Goal: Information Seeking & Learning: Learn about a topic

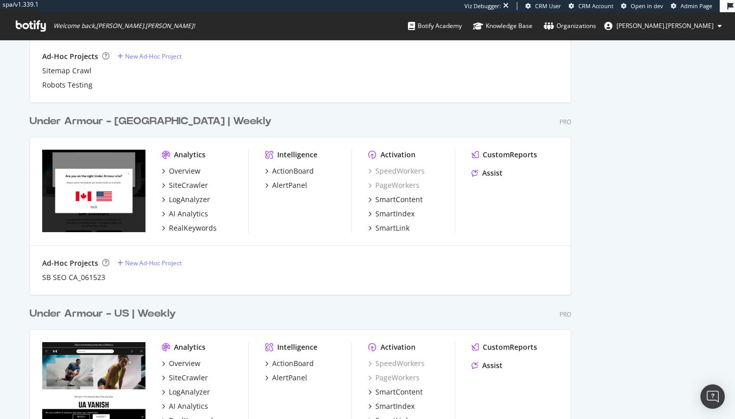
scroll to position [776, 0]
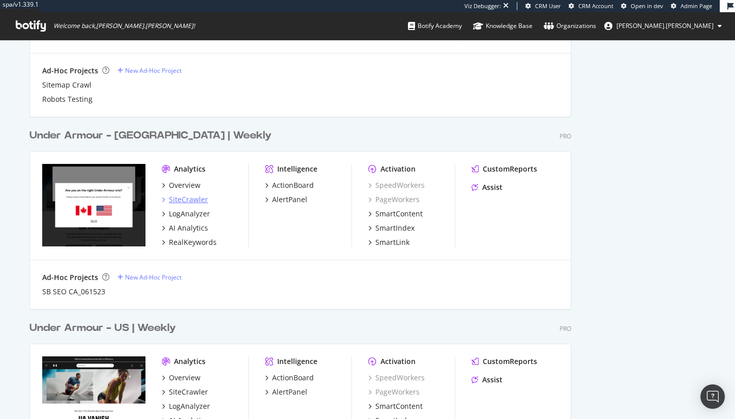
click at [200, 195] on div "SiteCrawler" at bounding box center [188, 199] width 39 height 10
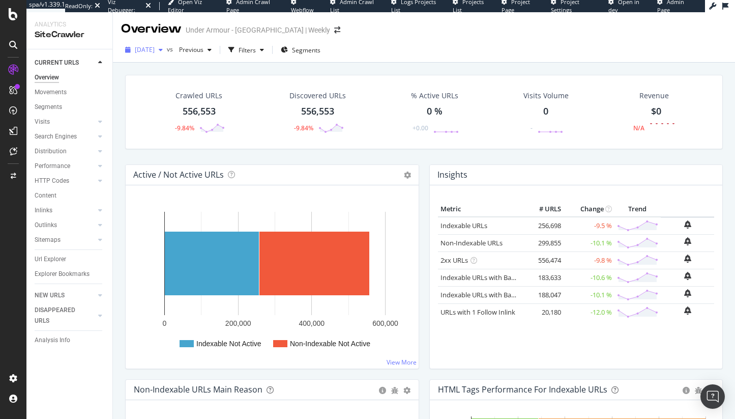
click at [165, 54] on div "[DATE]" at bounding box center [144, 49] width 46 height 15
click at [162, 113] on div "[DATE]" at bounding box center [163, 110] width 54 height 9
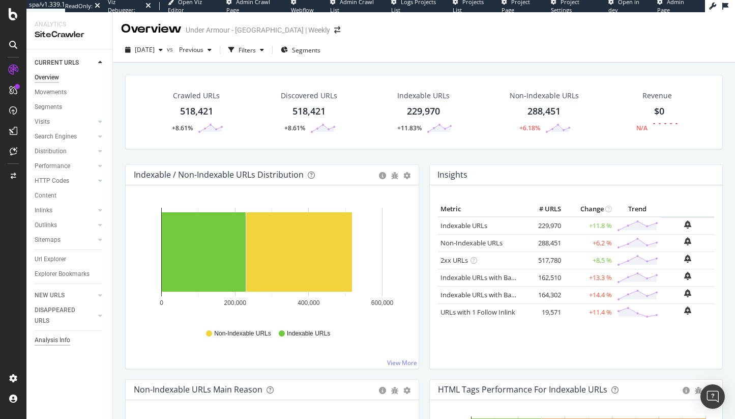
click at [48, 338] on div "Analysis Info" at bounding box center [53, 340] width 36 height 11
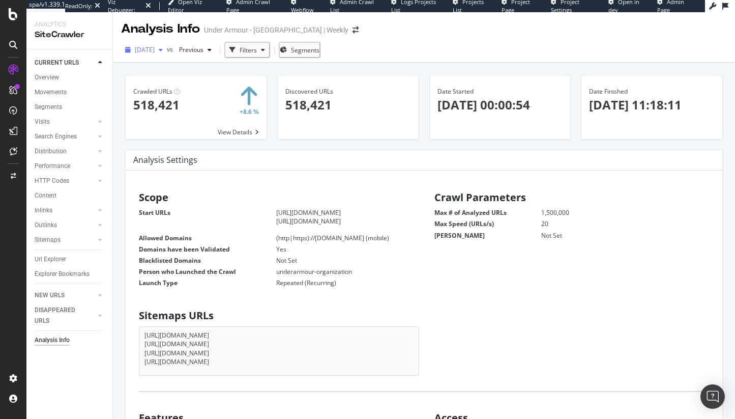
click at [155, 51] on span "[DATE]" at bounding box center [145, 49] width 20 height 9
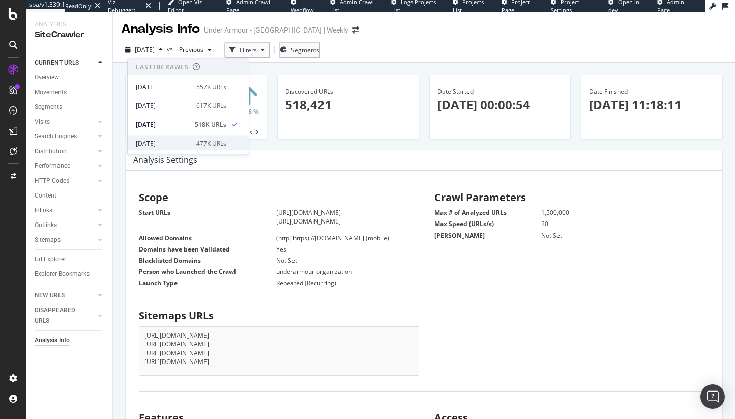
click at [180, 138] on div "[DATE]" at bounding box center [163, 142] width 54 height 9
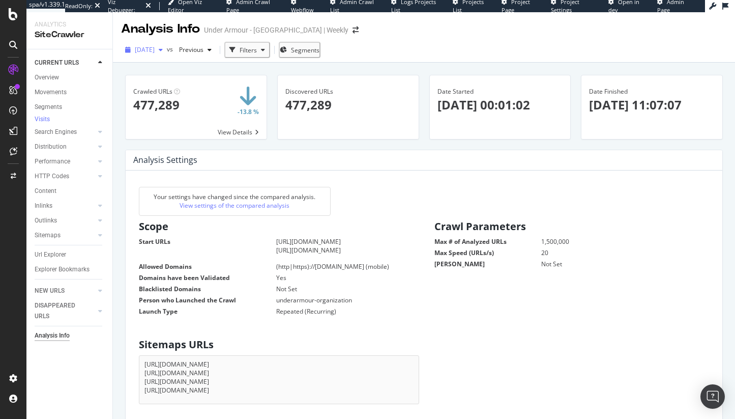
click at [167, 47] on div "button" at bounding box center [161, 50] width 12 height 6
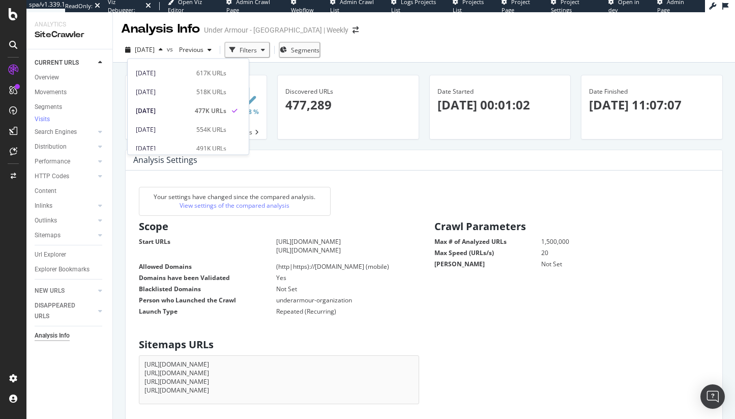
scroll to position [37, 0]
click at [181, 126] on div "[DATE]" at bounding box center [163, 125] width 54 height 9
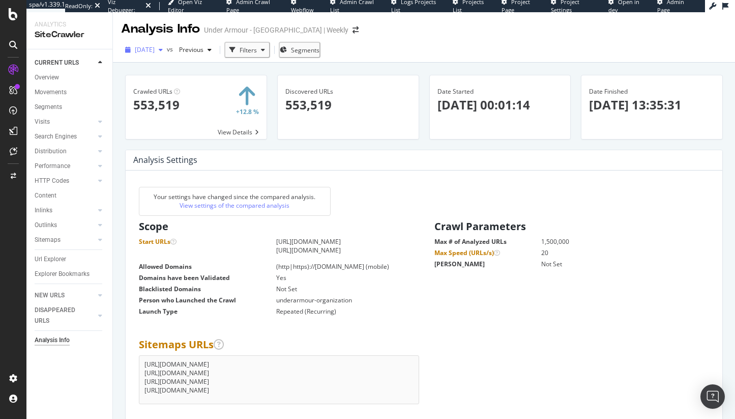
click at [155, 49] on span "[DATE]" at bounding box center [145, 49] width 20 height 9
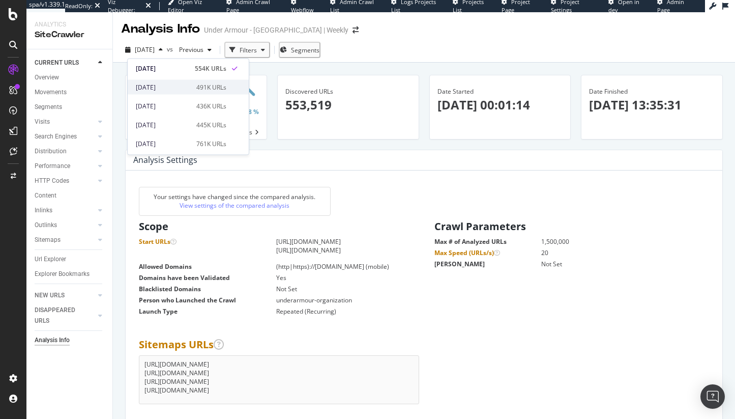
scroll to position [80, 0]
click at [175, 96] on div "[DATE]" at bounding box center [163, 100] width 54 height 9
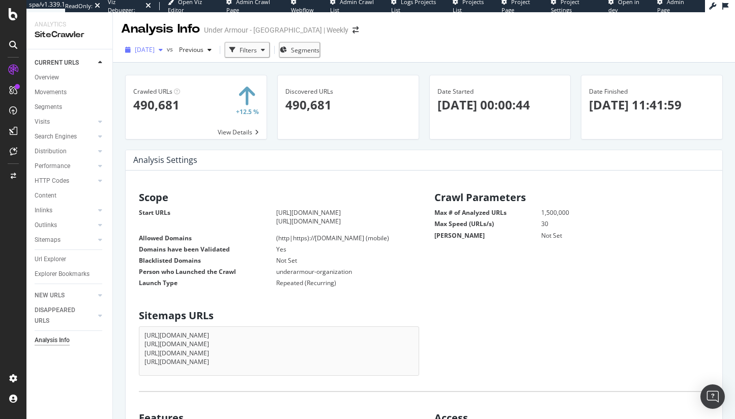
click at [167, 45] on div "[DATE]" at bounding box center [144, 49] width 46 height 15
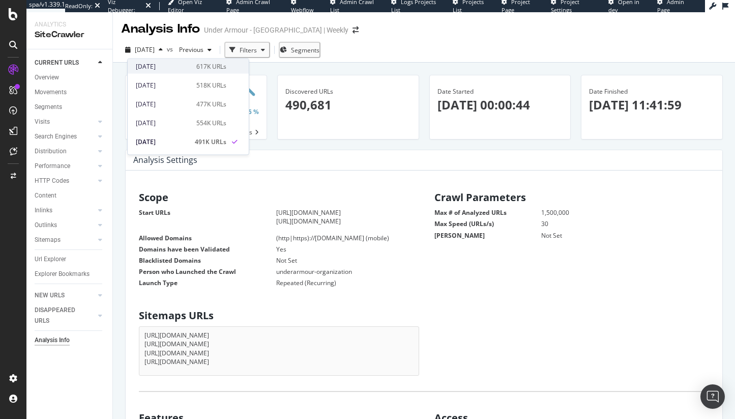
scroll to position [46, 0]
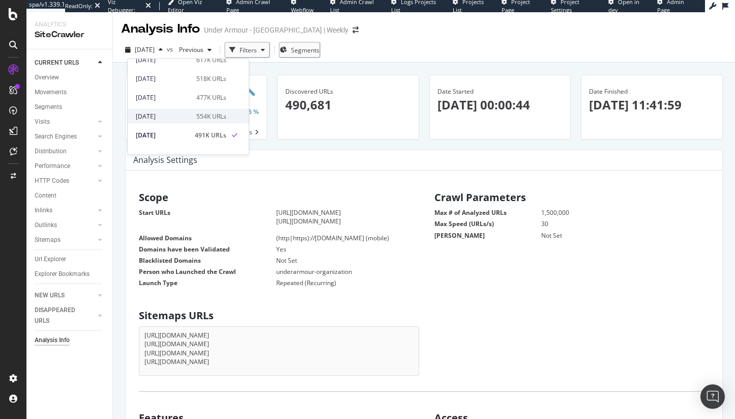
click at [176, 119] on div "[DATE]" at bounding box center [163, 115] width 54 height 9
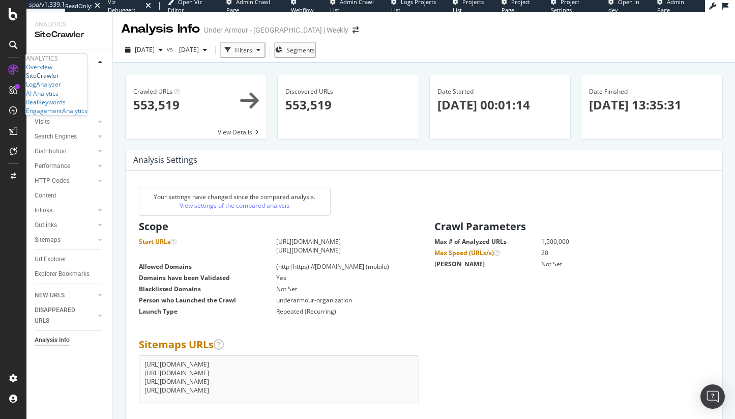
click at [59, 80] on div "SiteCrawler" at bounding box center [42, 75] width 33 height 9
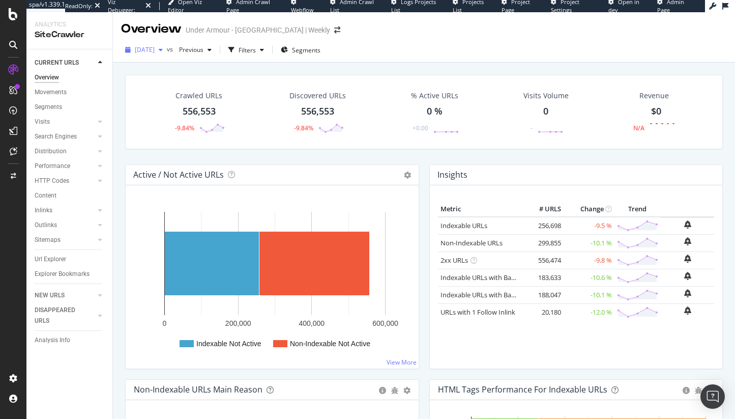
click at [155, 49] on span "[DATE]" at bounding box center [145, 49] width 20 height 9
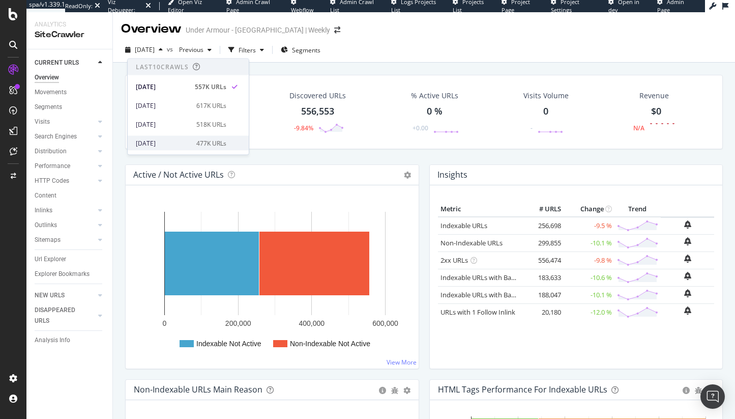
scroll to position [32, 0]
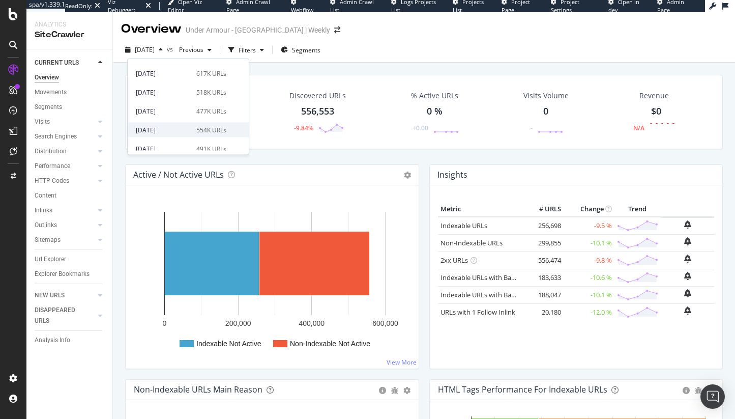
click at [167, 129] on div "[DATE]" at bounding box center [163, 129] width 54 height 9
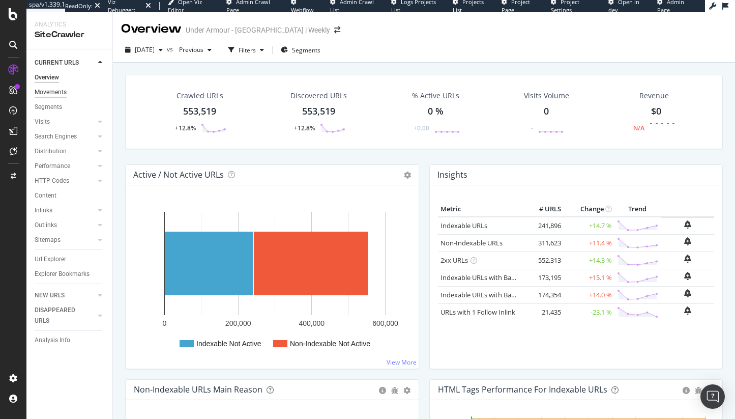
click at [61, 92] on div "Movements" at bounding box center [51, 92] width 32 height 11
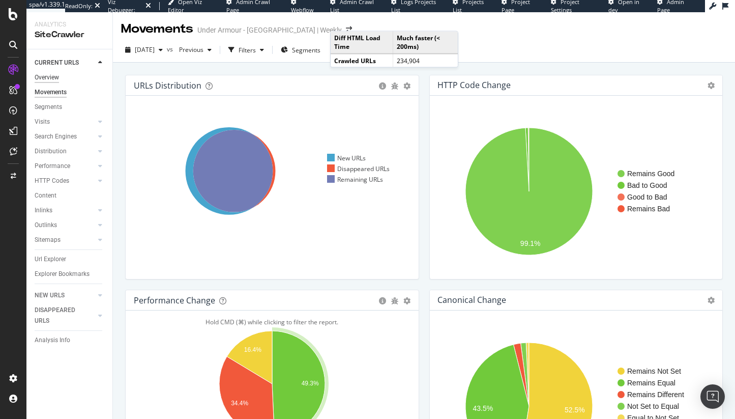
click at [58, 74] on div "Overview" at bounding box center [47, 77] width 24 height 11
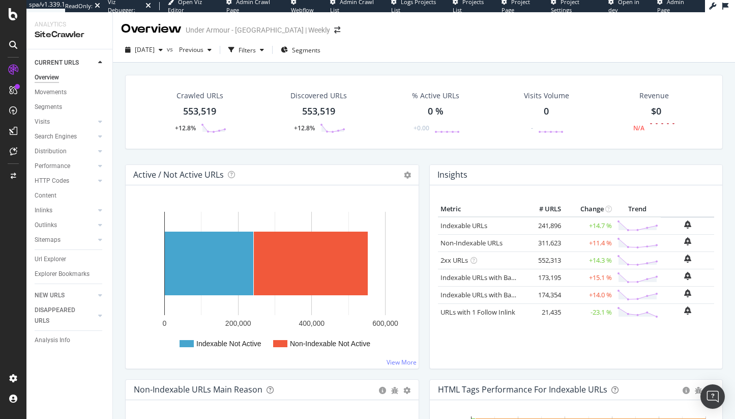
click at [50, 217] on div "Inlinks" at bounding box center [74, 210] width 78 height 15
click at [52, 200] on div "Content" at bounding box center [46, 195] width 22 height 11
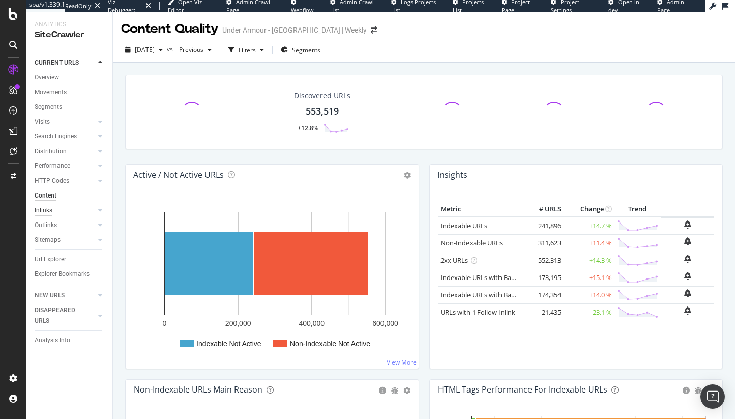
click at [48, 214] on div "Inlinks" at bounding box center [44, 210] width 18 height 11
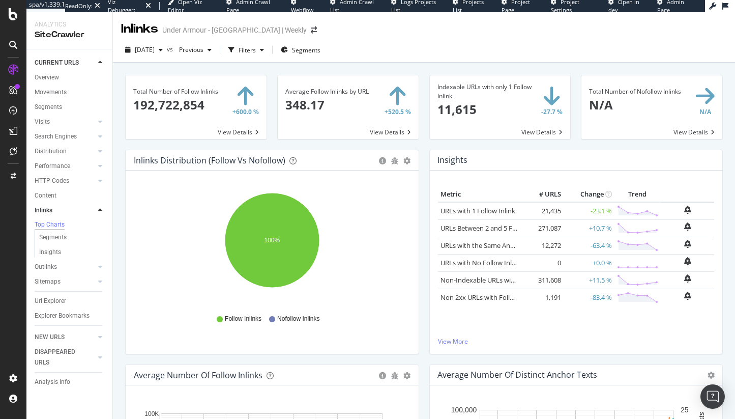
click at [462, 345] on div "Metric # URLS Change Trend URLs with 1 Follow Inlink × Close Chart - API Reques…" at bounding box center [576, 261] width 293 height 183
click at [462, 333] on div "Metric # URLS Change Trend URLs with 1 Follow Inlink × Close Chart - API Reques…" at bounding box center [576, 262] width 277 height 150
click at [462, 340] on link "View More" at bounding box center [576, 341] width 277 height 9
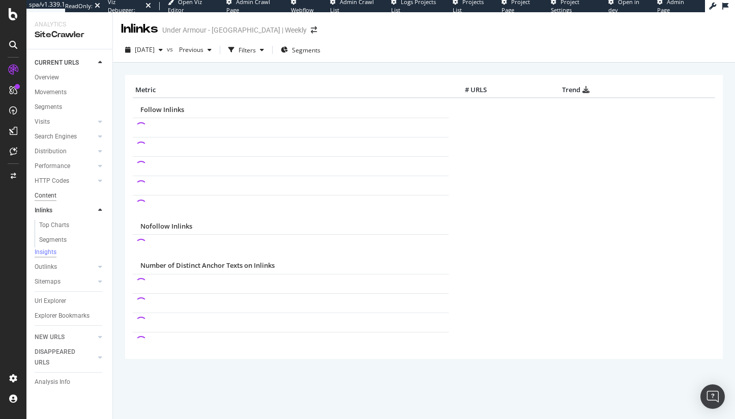
click at [54, 193] on div "Content" at bounding box center [46, 195] width 22 height 11
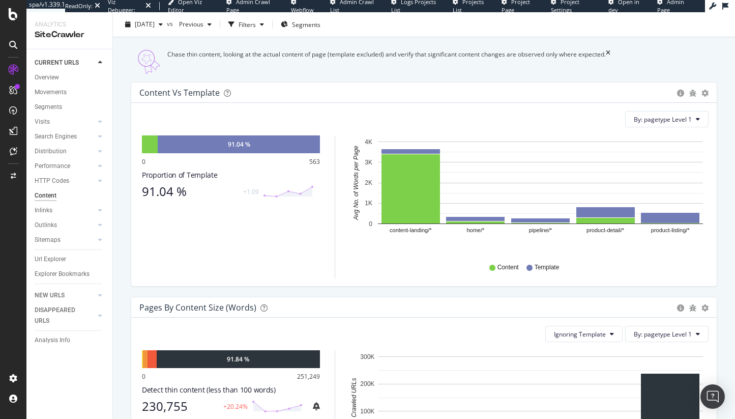
scroll to position [261, 0]
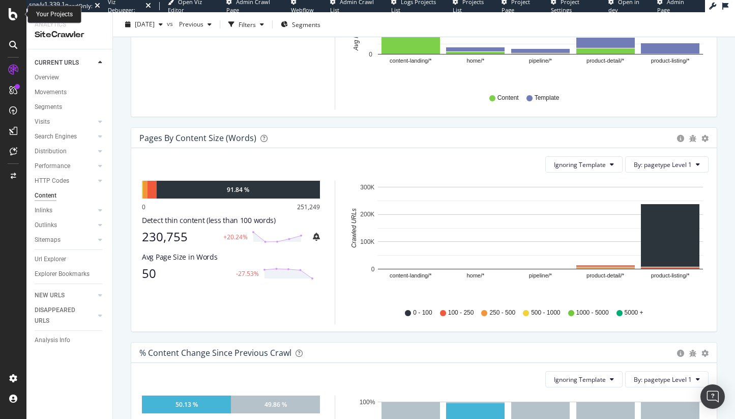
click at [16, 19] on icon at bounding box center [13, 14] width 9 height 12
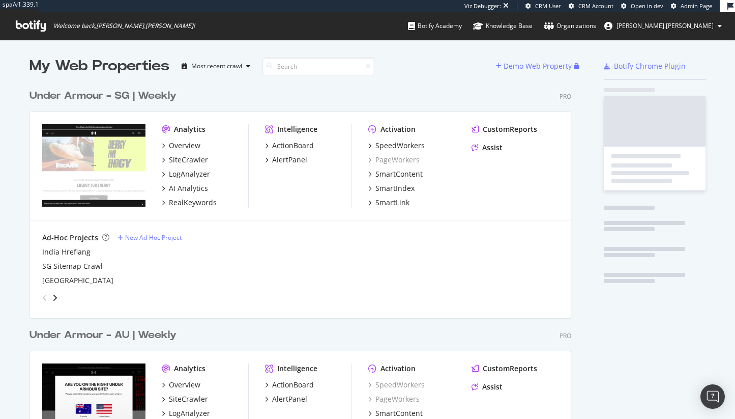
scroll to position [1163, 550]
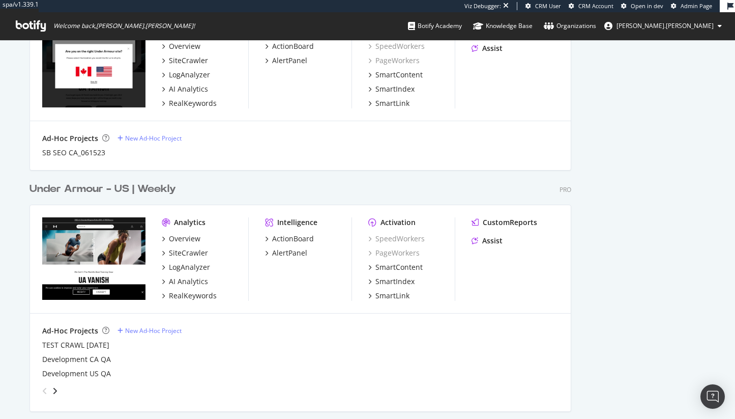
scroll to position [923, 0]
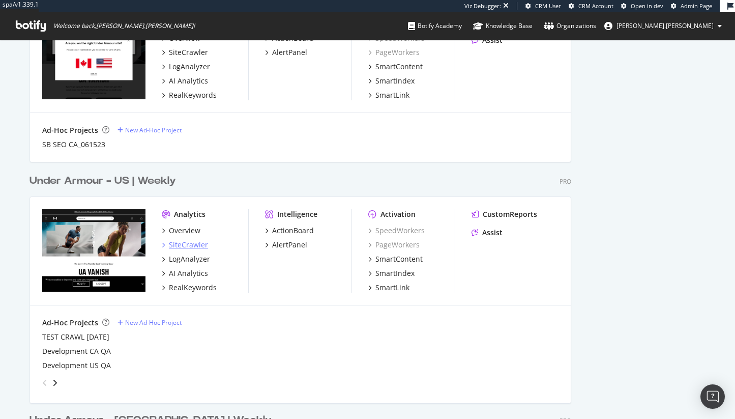
click at [190, 242] on div "SiteCrawler" at bounding box center [188, 245] width 39 height 10
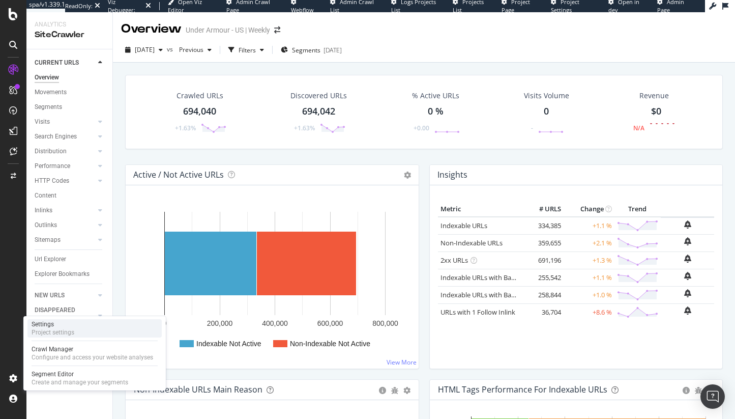
click at [48, 331] on div "Project settings" at bounding box center [53, 332] width 43 height 8
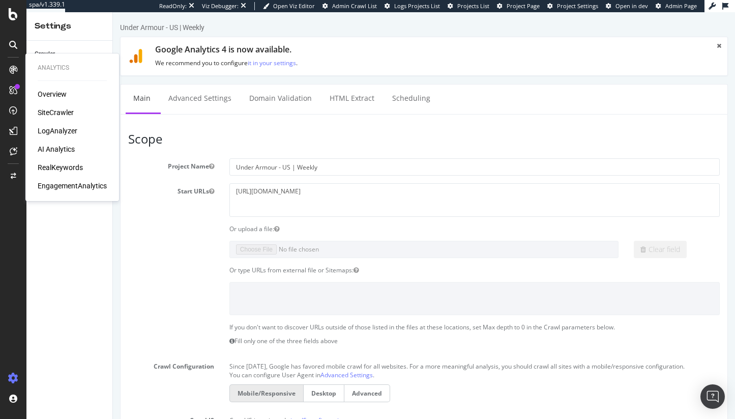
click at [50, 113] on div "SiteCrawler" at bounding box center [56, 112] width 36 height 10
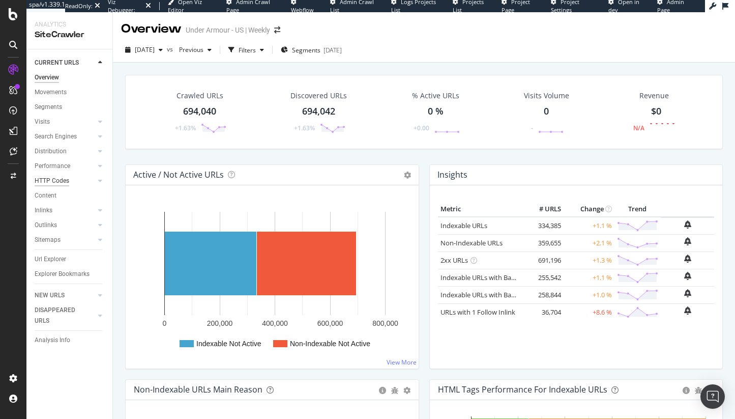
click at [51, 179] on div "HTTP Codes" at bounding box center [52, 180] width 35 height 11
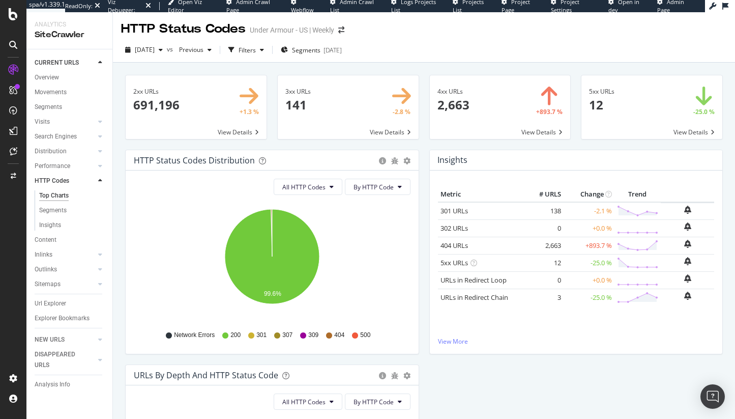
click at [449, 330] on div "Metric # URLS Change Trend 301 URLs × Close Chart - API Requests List Area Type…" at bounding box center [576, 262] width 277 height 150
click at [449, 334] on div "Metric # URLS Change Trend 301 URLs × Close Chart - API Requests List Area Type…" at bounding box center [576, 262] width 277 height 150
click at [450, 337] on div "Metric # URLS Change Trend 301 URLs × Close Chart - API Requests List Area Type…" at bounding box center [576, 262] width 277 height 150
click at [453, 341] on link "View More" at bounding box center [576, 341] width 277 height 9
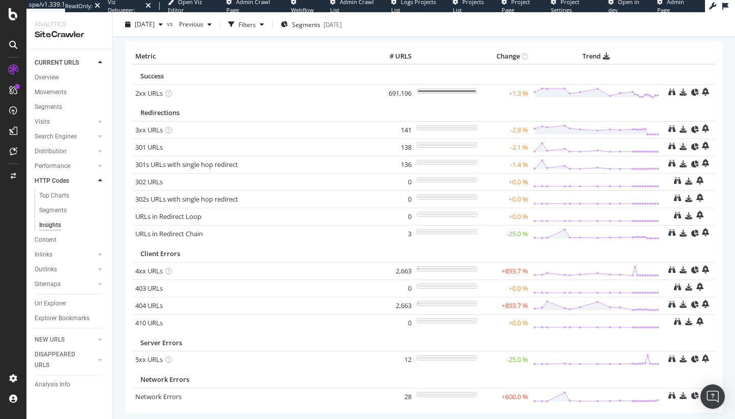
scroll to position [31, 0]
